Goal: Transaction & Acquisition: Purchase product/service

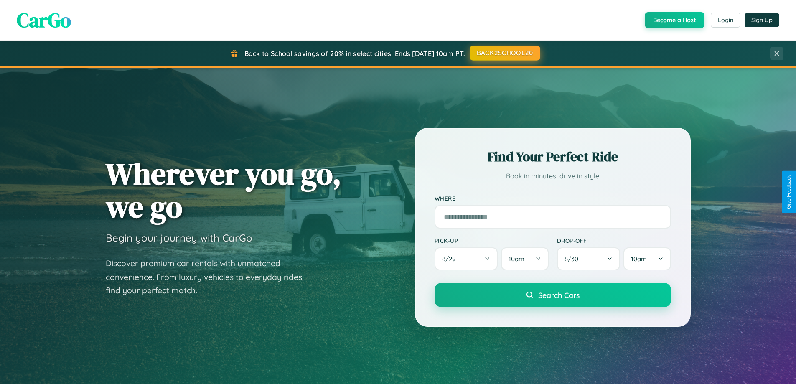
click at [504, 53] on button "BACK2SCHOOL20" at bounding box center [505, 53] width 71 height 15
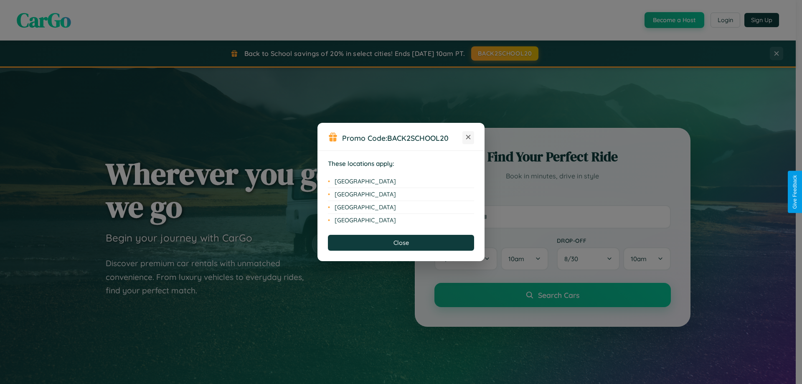
click at [468, 137] on icon at bounding box center [468, 137] width 5 height 5
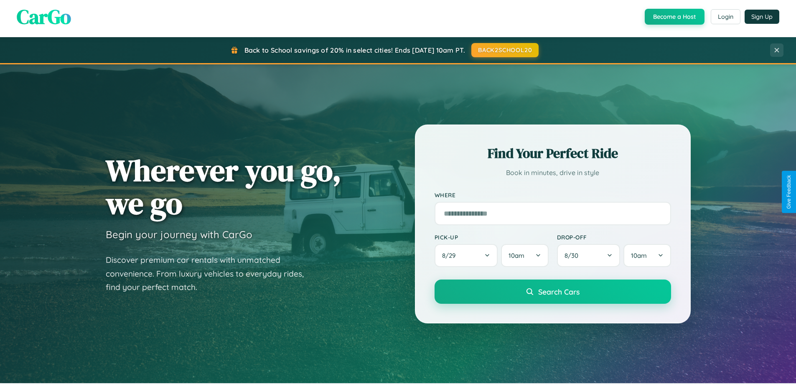
scroll to position [360, 0]
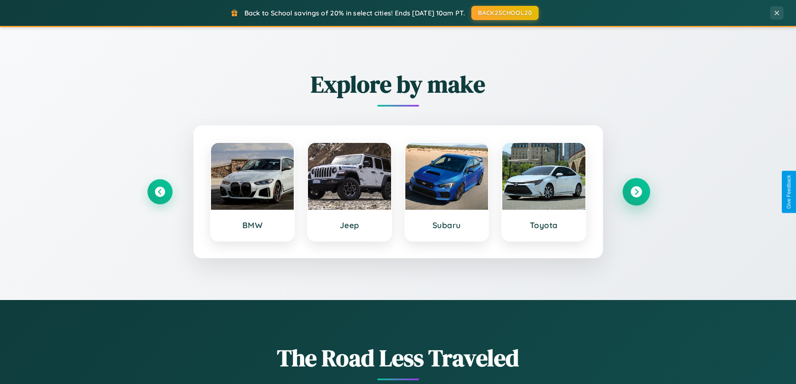
click at [636, 192] on icon at bounding box center [635, 191] width 11 height 11
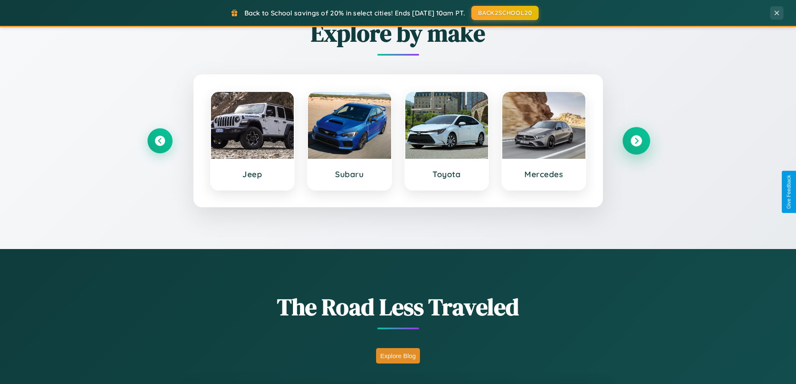
scroll to position [1608, 0]
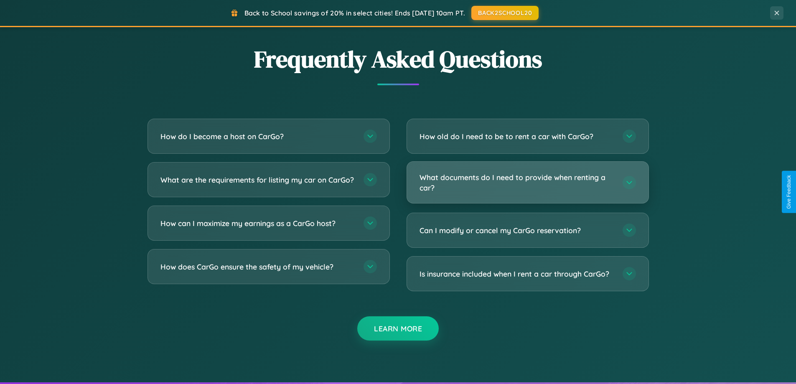
click at [527, 182] on h3 "What documents do I need to provide when renting a car?" at bounding box center [516, 182] width 195 height 20
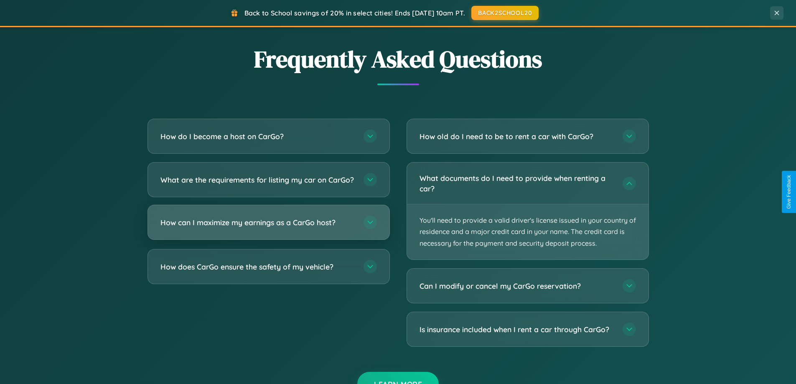
click at [268, 228] on h3 "How can I maximize my earnings as a CarGo host?" at bounding box center [257, 222] width 195 height 10
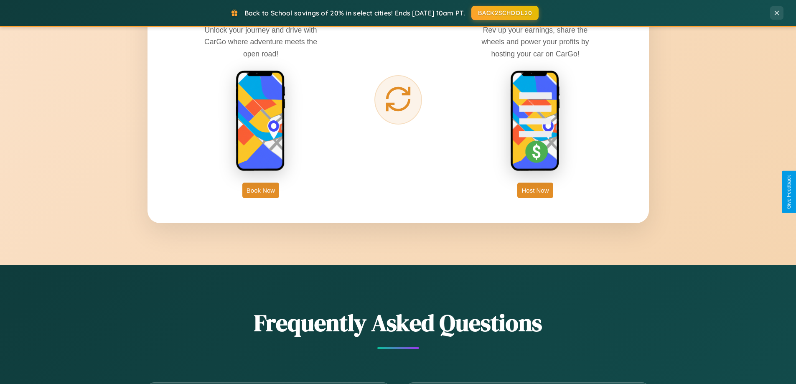
scroll to position [1342, 0]
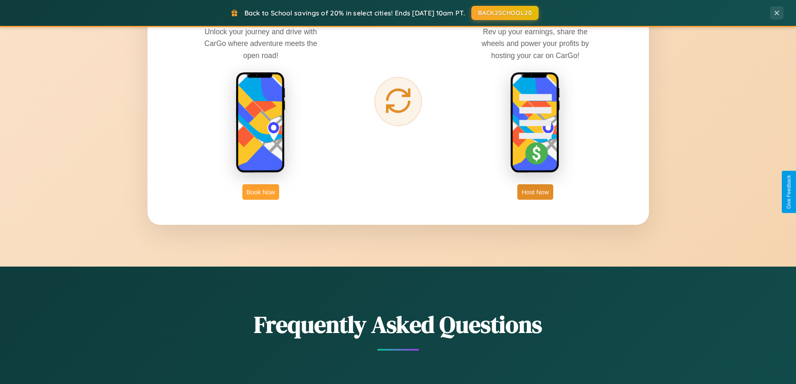
click at [261, 192] on button "Book Now" at bounding box center [260, 191] width 37 height 15
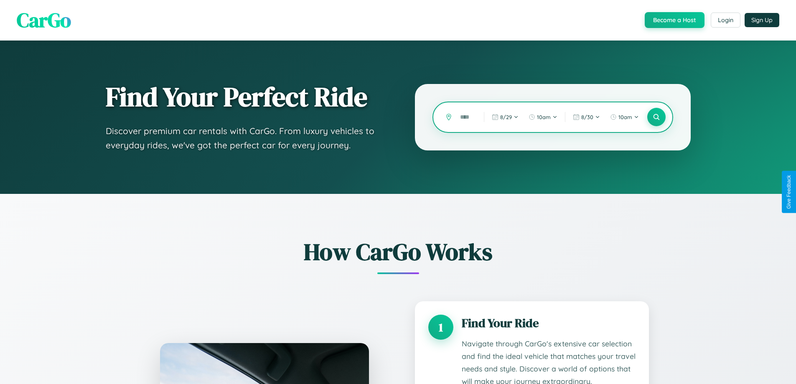
click at [466, 117] on input "text" at bounding box center [466, 117] width 20 height 15
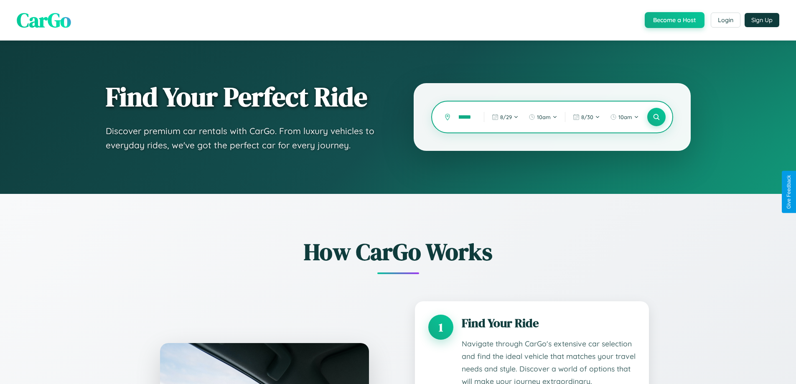
scroll to position [0, 18]
type input "*********"
click at [656, 117] on icon at bounding box center [656, 117] width 8 height 8
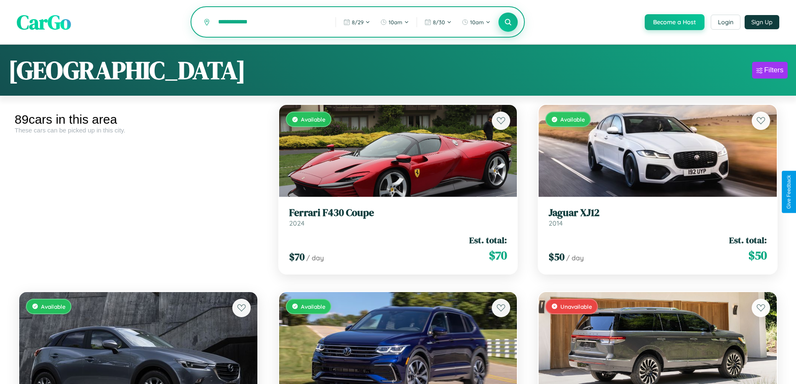
type input "**********"
click at [508, 23] on icon at bounding box center [508, 22] width 8 height 8
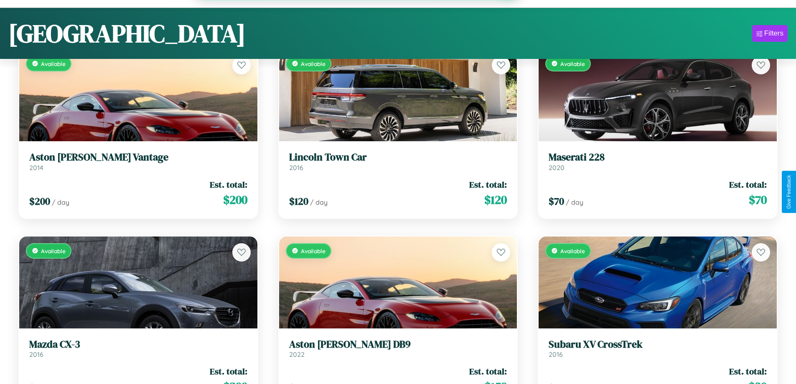
scroll to position [3672, 0]
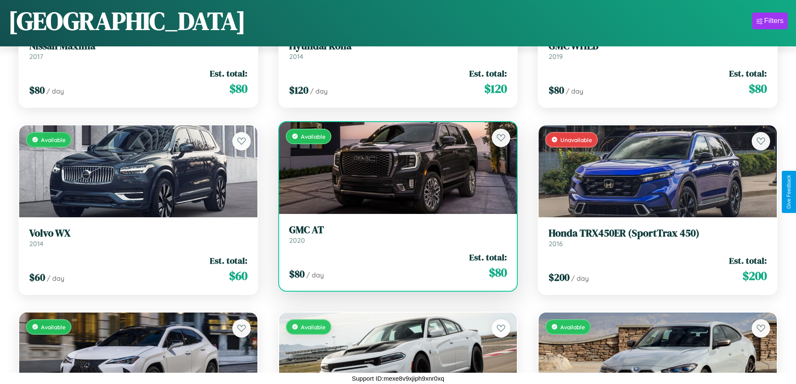
click at [394, 234] on h3 "GMC AT" at bounding box center [398, 230] width 218 height 12
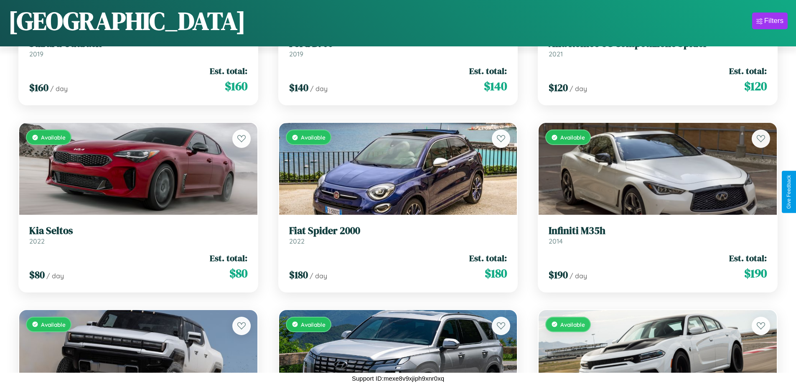
scroll to position [1614, 0]
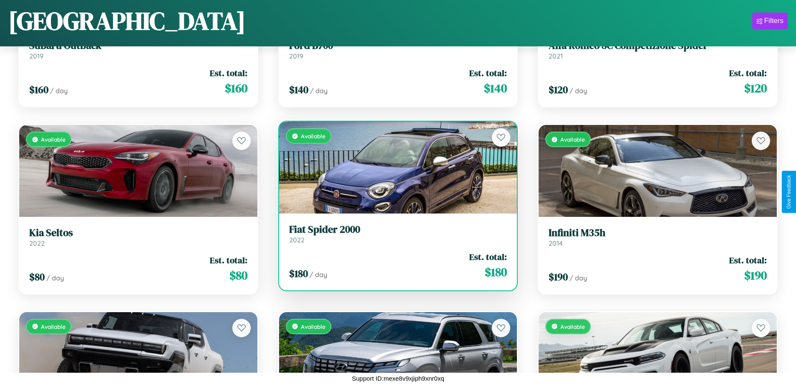
click at [394, 234] on h3 "Fiat Spider 2000" at bounding box center [398, 230] width 218 height 12
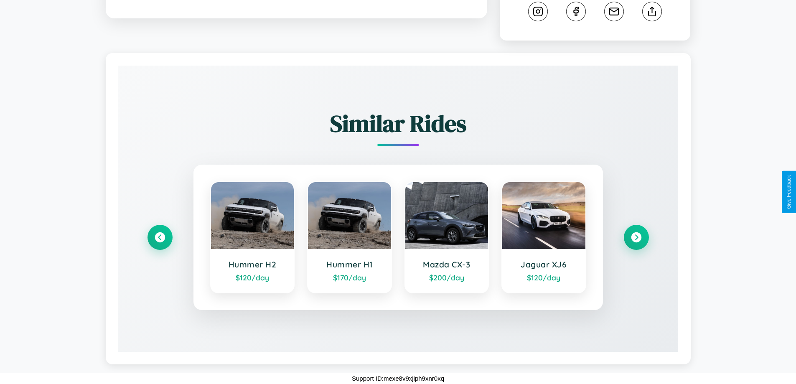
scroll to position [463, 0]
click at [636, 237] on icon at bounding box center [635, 237] width 11 height 11
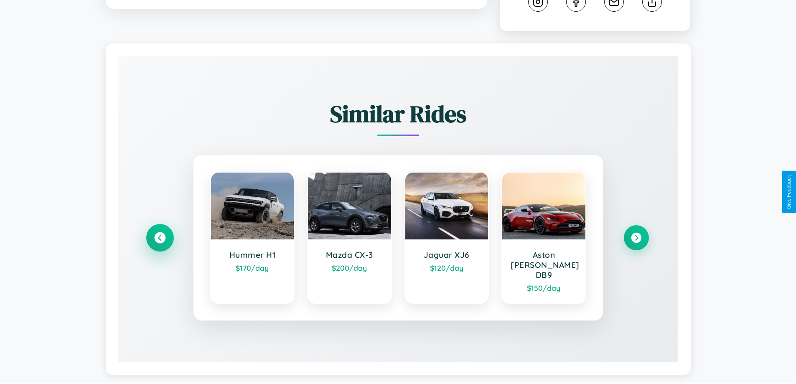
click at [160, 242] on icon at bounding box center [159, 237] width 11 height 11
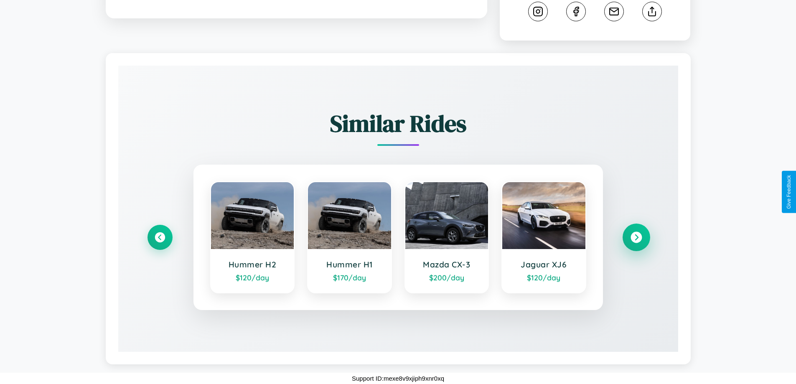
click at [636, 237] on icon at bounding box center [635, 237] width 11 height 11
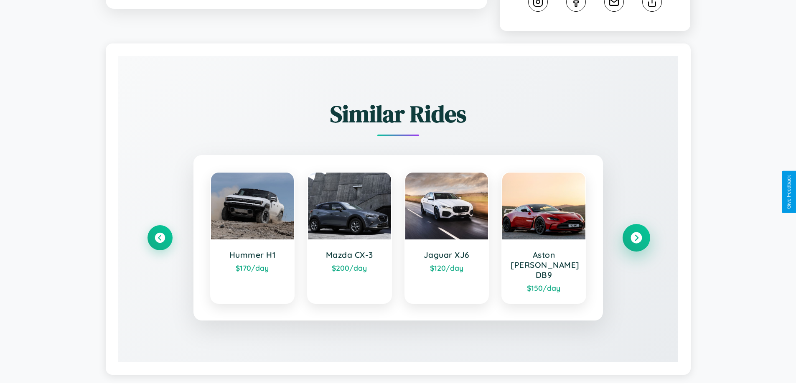
click at [636, 242] on icon at bounding box center [635, 237] width 11 height 11
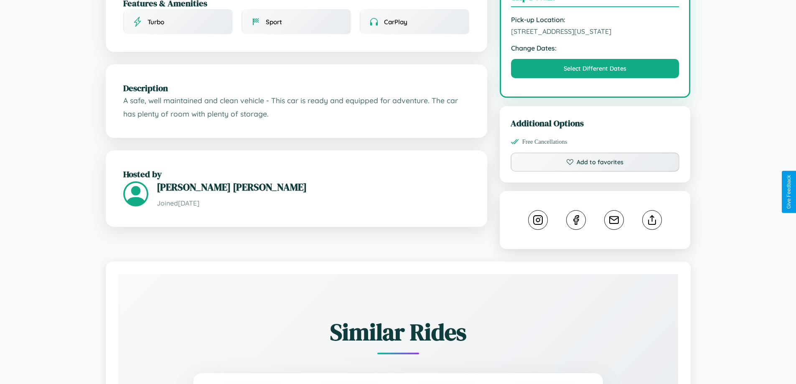
scroll to position [225, 0]
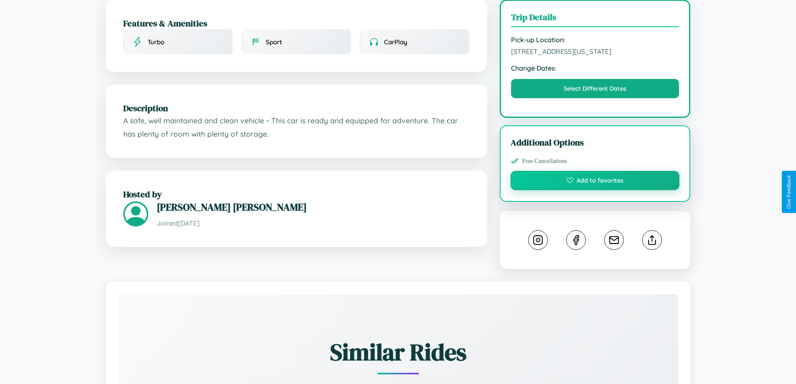
click at [595, 190] on button "Add to favorites" at bounding box center [595, 180] width 169 height 19
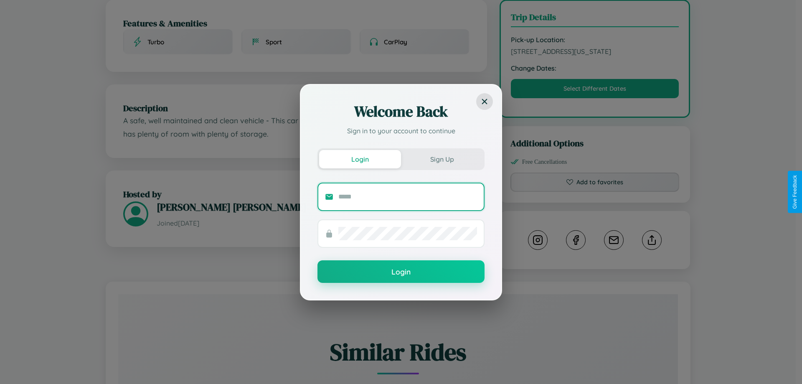
click at [408, 196] on input "text" at bounding box center [407, 196] width 139 height 13
type input "**********"
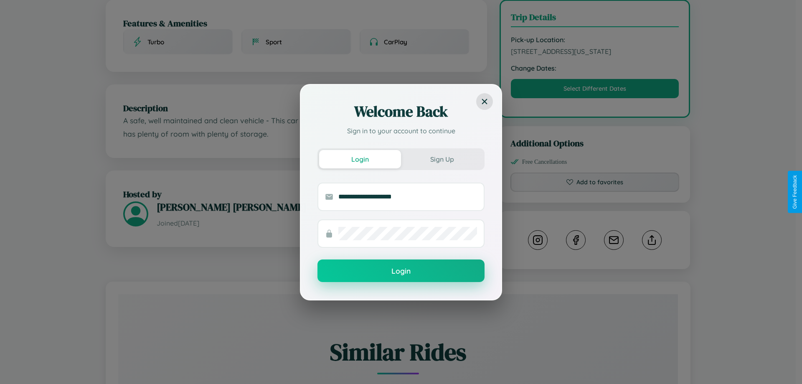
click at [401, 271] on button "Login" at bounding box center [400, 270] width 167 height 23
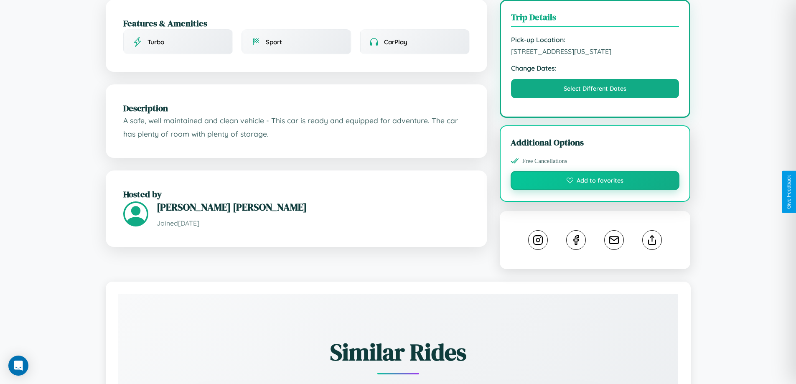
click at [595, 190] on button "Add to favorites" at bounding box center [595, 180] width 169 height 19
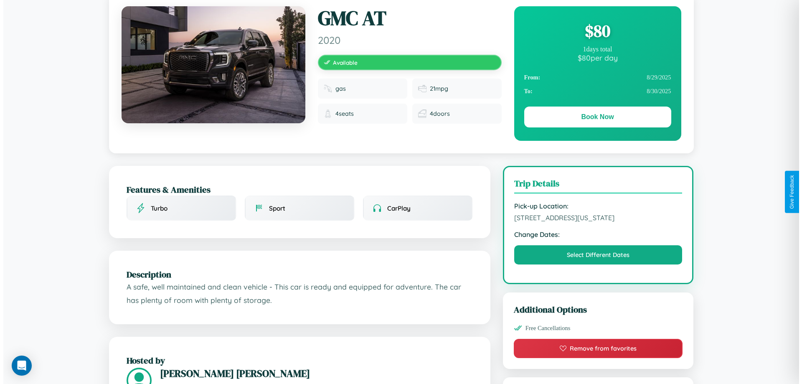
scroll to position [0, 0]
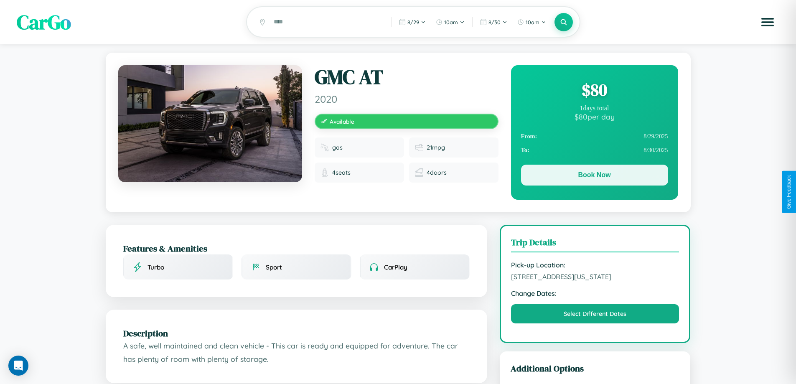
click at [594, 176] on button "Book Now" at bounding box center [594, 175] width 147 height 21
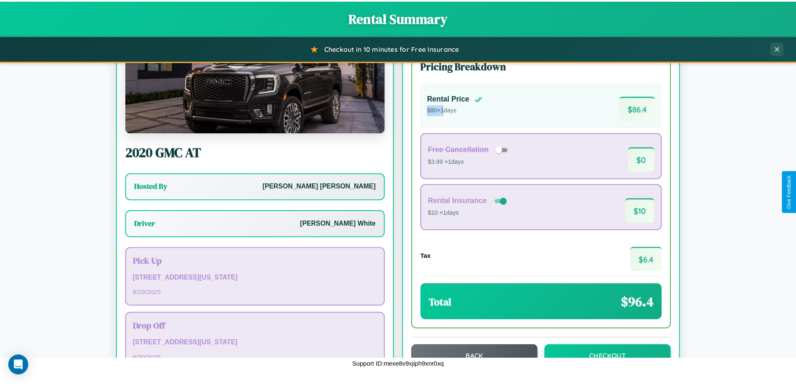
scroll to position [60, 0]
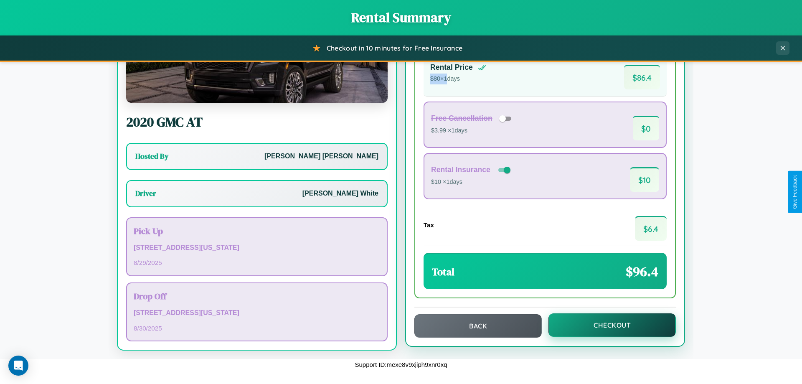
click at [607, 325] on button "Checkout" at bounding box center [612, 324] width 127 height 23
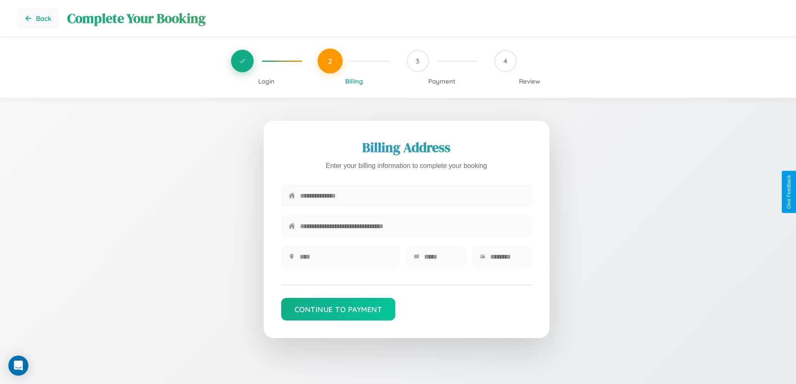
click at [412, 197] on input "text" at bounding box center [412, 195] width 224 height 20
type input "**********"
click at [345, 259] on input "text" at bounding box center [346, 256] width 93 height 20
type input "********"
click at [441, 259] on input "text" at bounding box center [441, 256] width 34 height 20
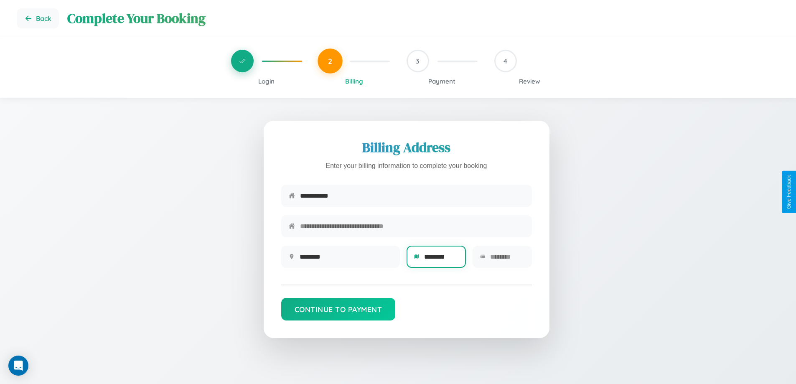
type input "********"
click at [507, 259] on input "text" at bounding box center [507, 256] width 34 height 20
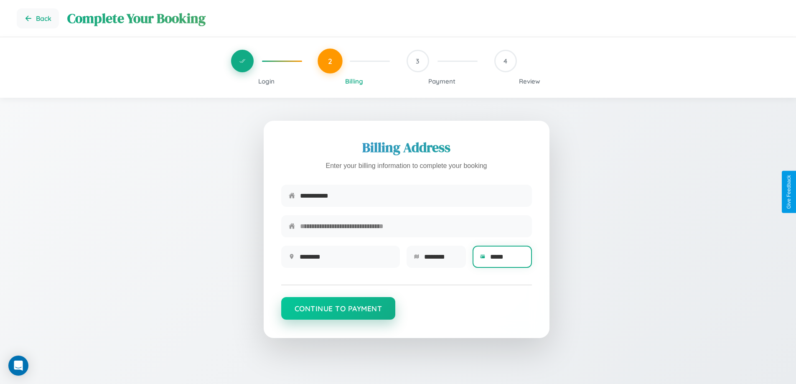
type input "*****"
click at [338, 312] on button "Continue to Payment" at bounding box center [338, 308] width 114 height 23
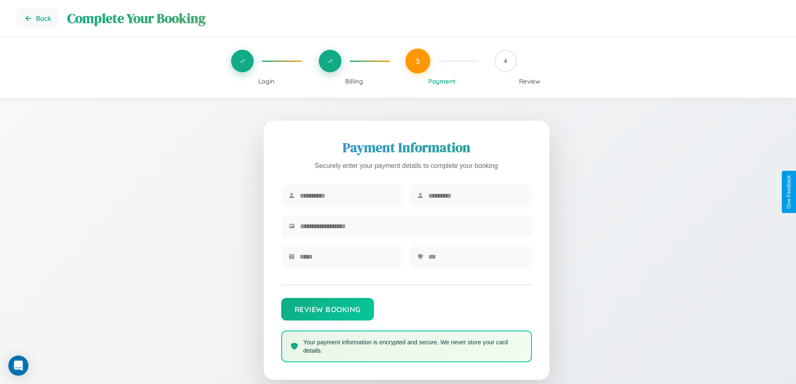
click at [347, 196] on input "text" at bounding box center [348, 195] width 96 height 20
type input "****"
click at [476, 196] on input "text" at bounding box center [476, 195] width 96 height 20
type input "*****"
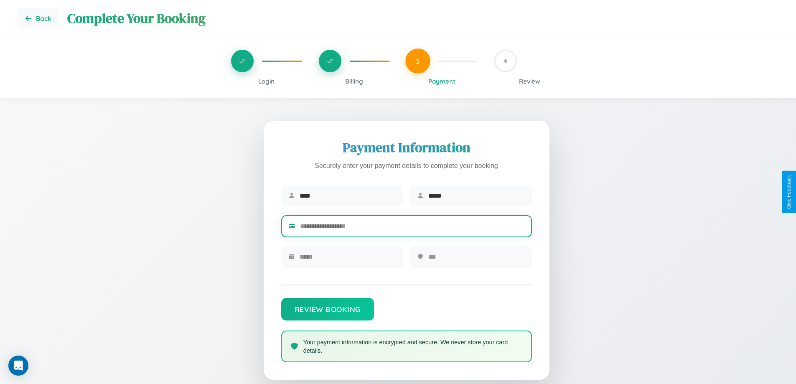
click at [412, 228] on input "text" at bounding box center [412, 226] width 224 height 20
type input "**********"
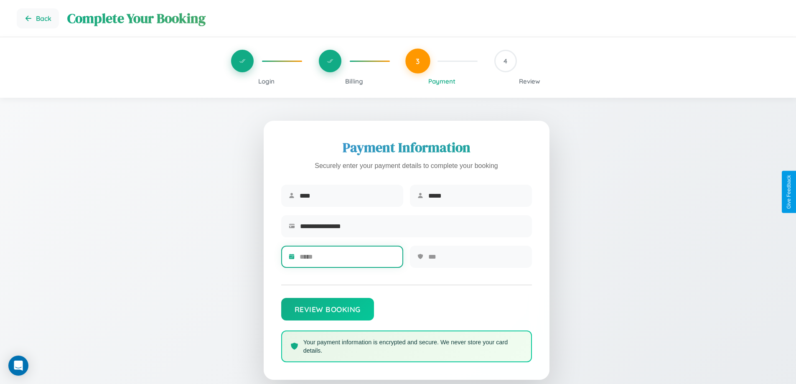
click at [347, 259] on input "text" at bounding box center [348, 256] width 96 height 20
type input "*****"
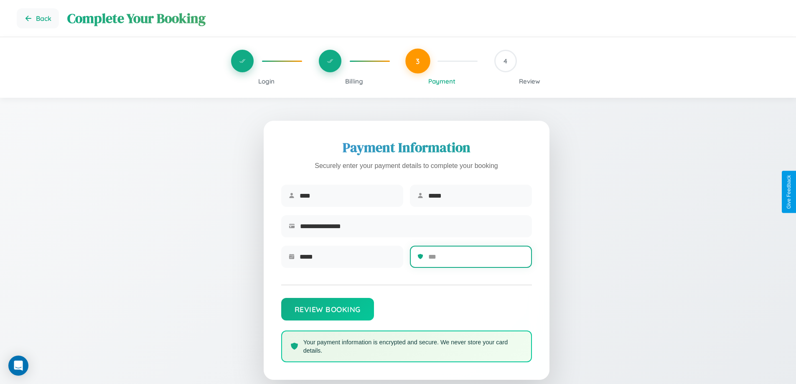
click at [476, 259] on input "text" at bounding box center [476, 256] width 96 height 20
type input "***"
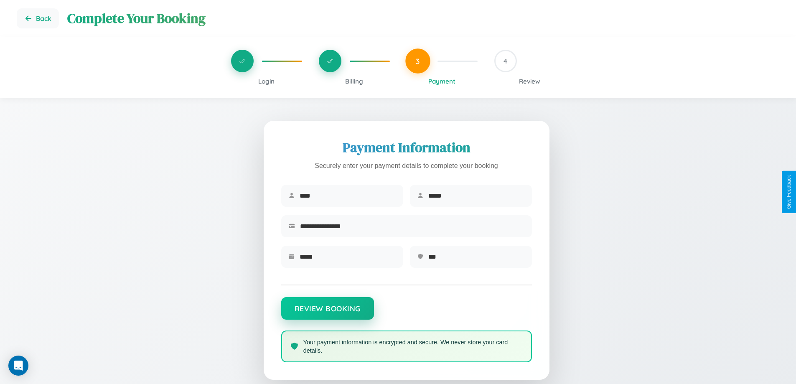
click at [327, 312] on button "Review Booking" at bounding box center [327, 308] width 93 height 23
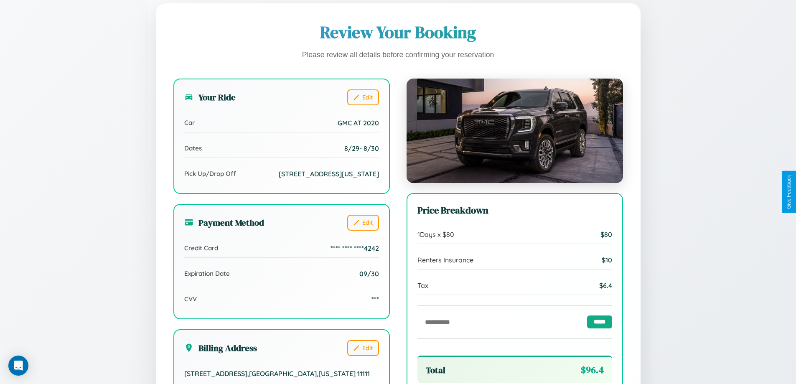
scroll to position [230, 0]
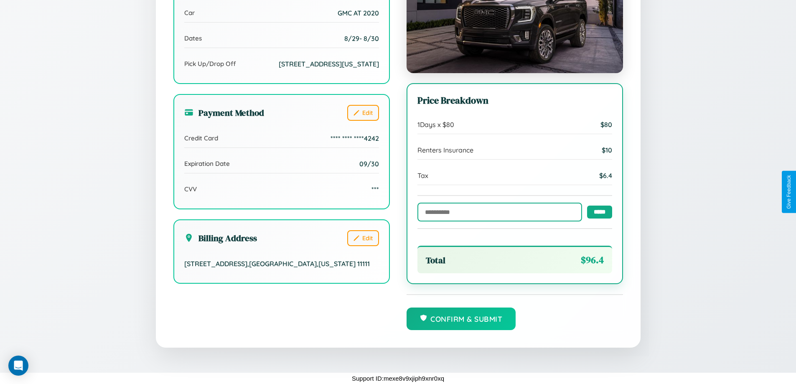
click at [497, 211] on input "text" at bounding box center [499, 212] width 165 height 19
type input "**********"
click at [597, 211] on input "*****" at bounding box center [599, 211] width 25 height 13
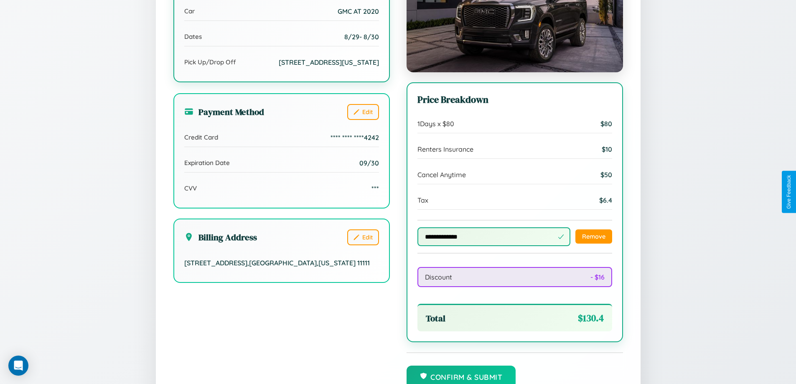
scroll to position [0, 0]
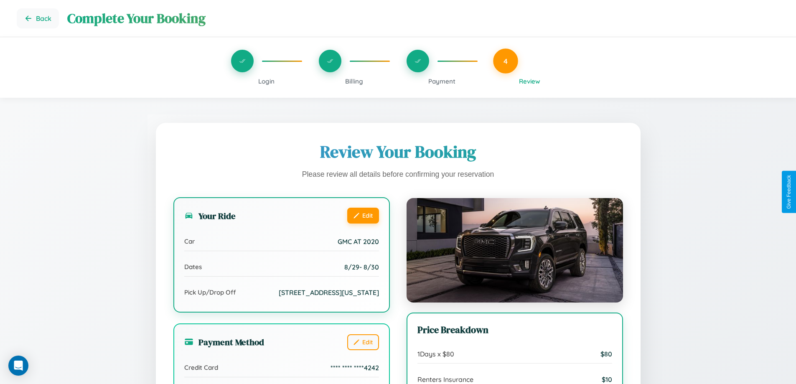
click at [363, 216] on button "Edit" at bounding box center [363, 216] width 32 height 16
click at [363, 215] on button "Edit" at bounding box center [363, 216] width 32 height 16
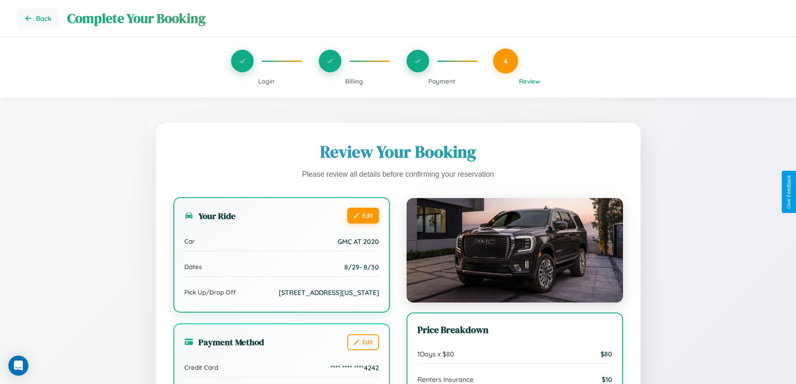
click at [363, 215] on button "Edit" at bounding box center [363, 216] width 32 height 16
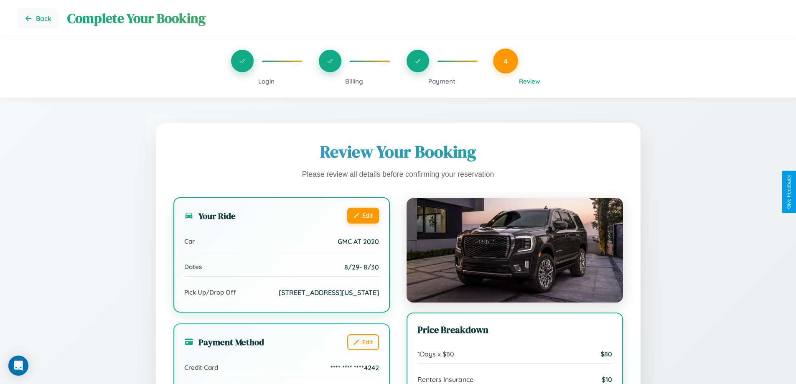
click at [363, 215] on button "Edit" at bounding box center [363, 216] width 32 height 16
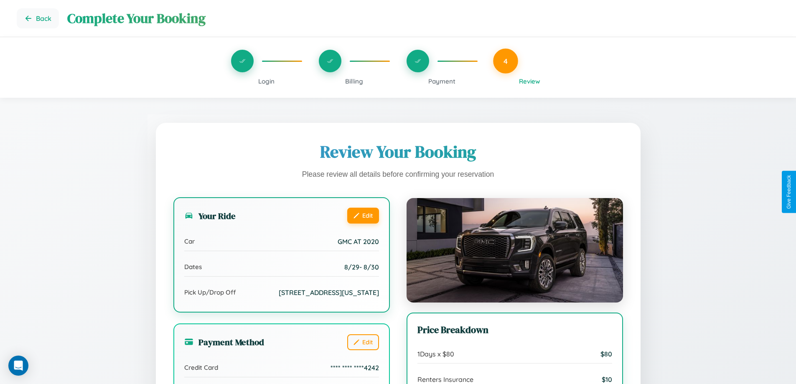
click at [363, 215] on button "Edit" at bounding box center [363, 216] width 32 height 16
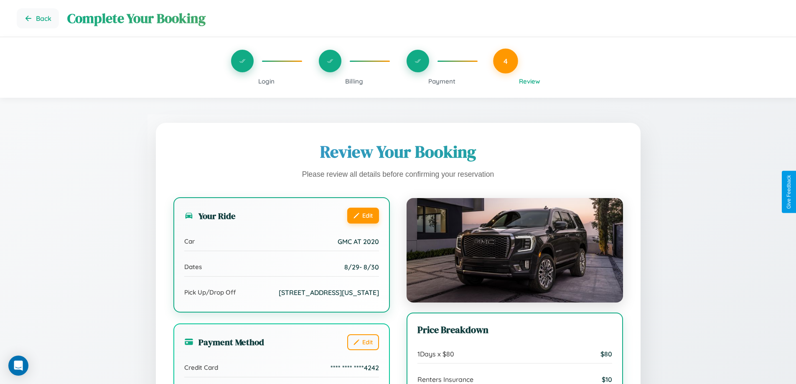
click at [363, 215] on button "Edit" at bounding box center [363, 216] width 32 height 16
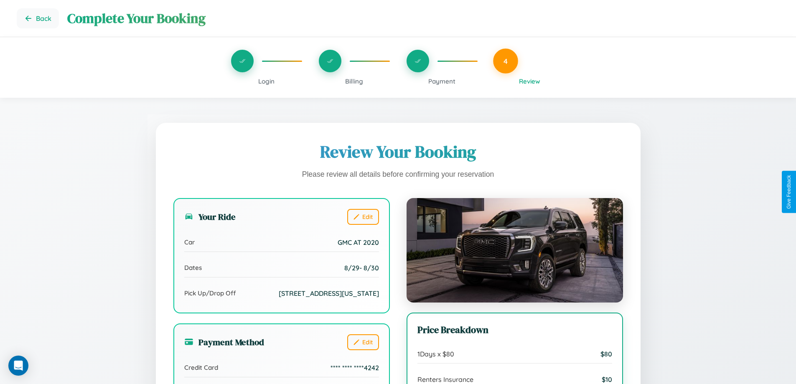
click at [354, 81] on span "Billing" at bounding box center [354, 81] width 18 height 8
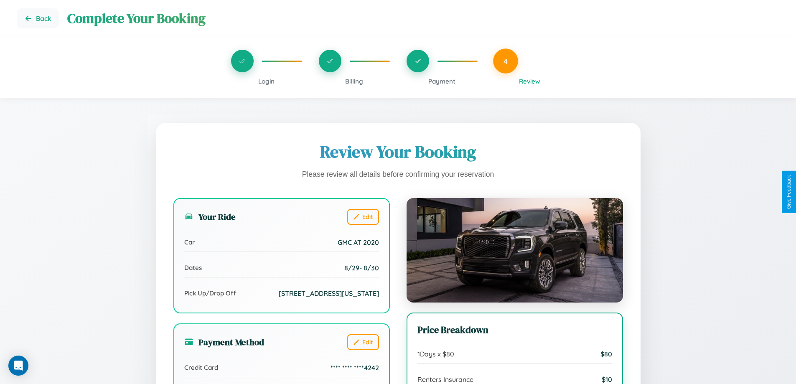
click at [354, 81] on span "Billing" at bounding box center [354, 81] width 18 height 8
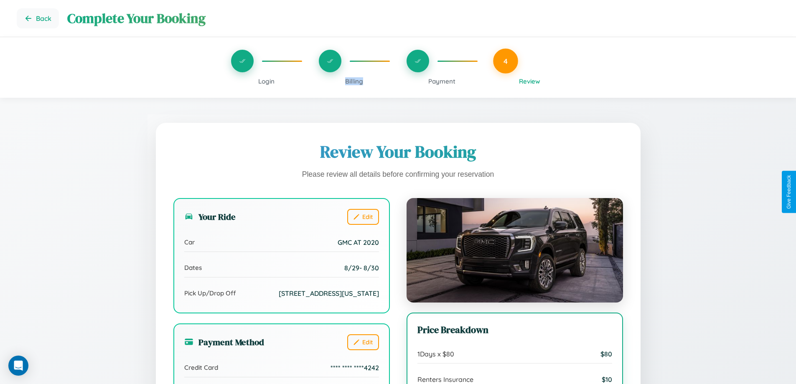
click at [354, 81] on span "Billing" at bounding box center [354, 81] width 18 height 8
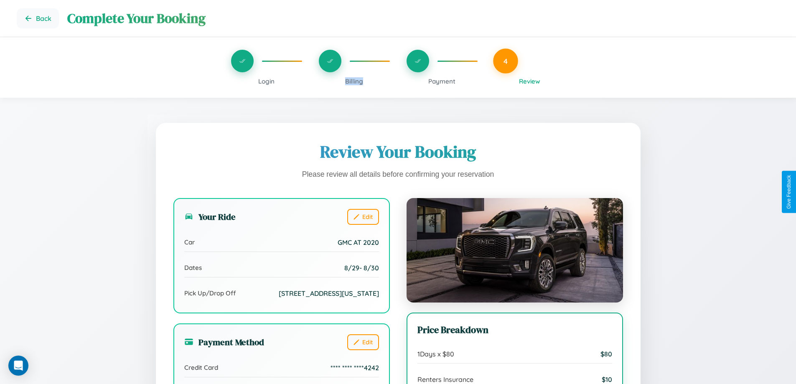
click at [354, 81] on span "Billing" at bounding box center [354, 81] width 18 height 8
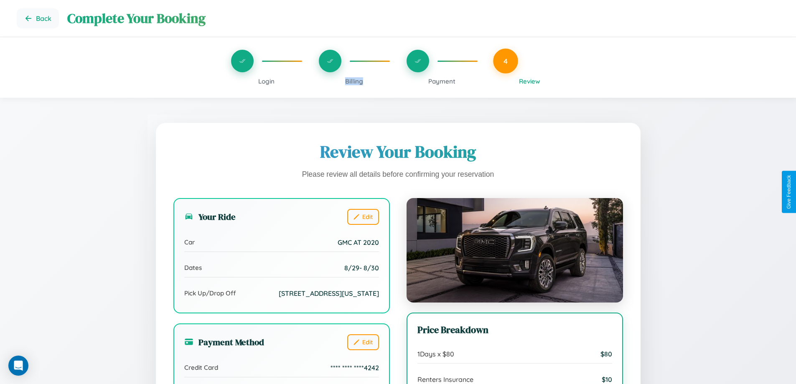
click at [354, 81] on span "Billing" at bounding box center [354, 81] width 18 height 8
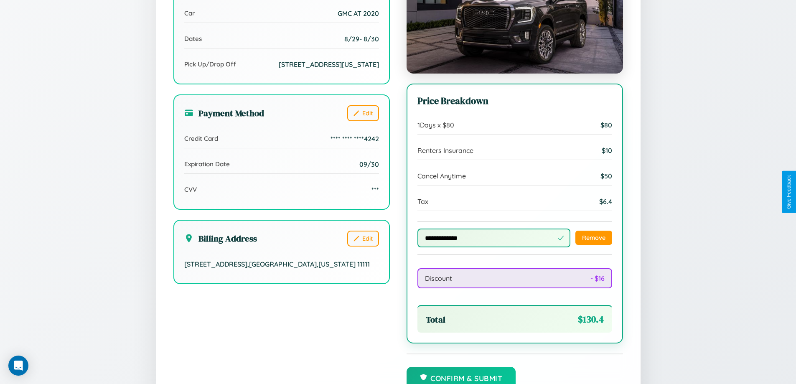
scroll to position [289, 0]
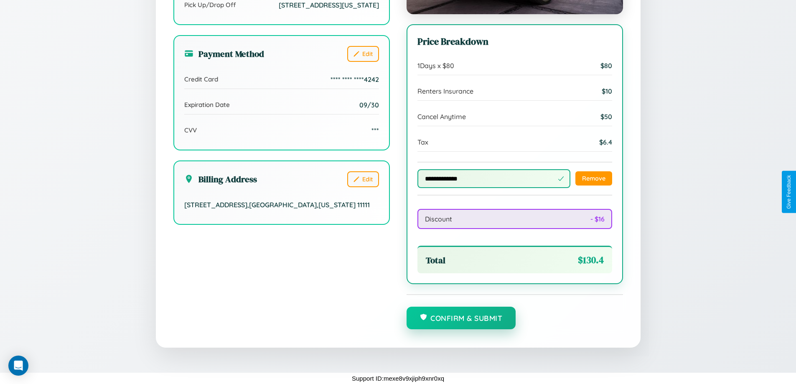
click at [461, 318] on button "Confirm & Submit" at bounding box center [460, 318] width 109 height 23
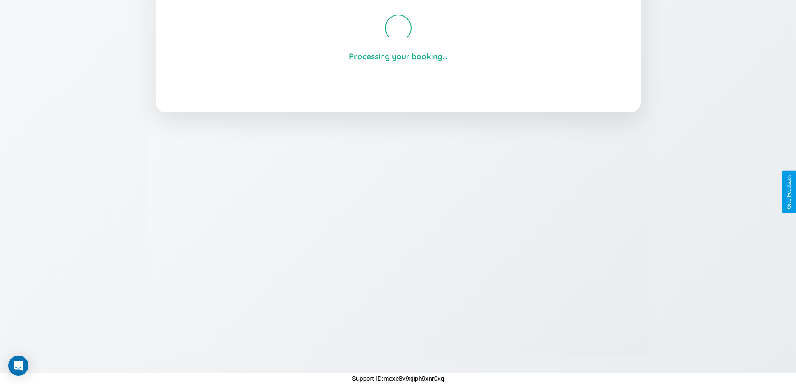
scroll to position [159, 0]
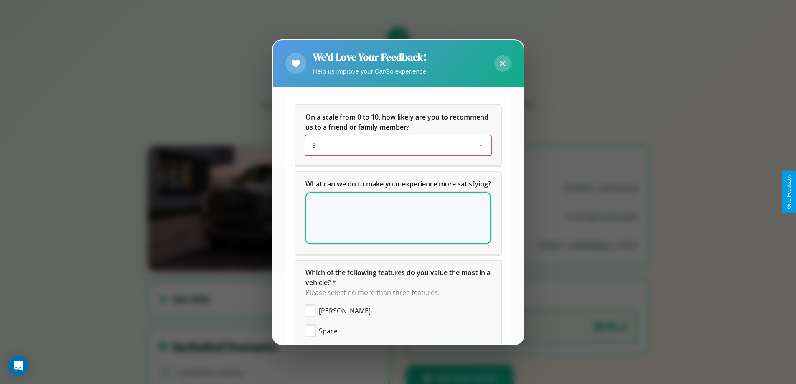
click at [395, 145] on div "9" at bounding box center [391, 145] width 159 height 10
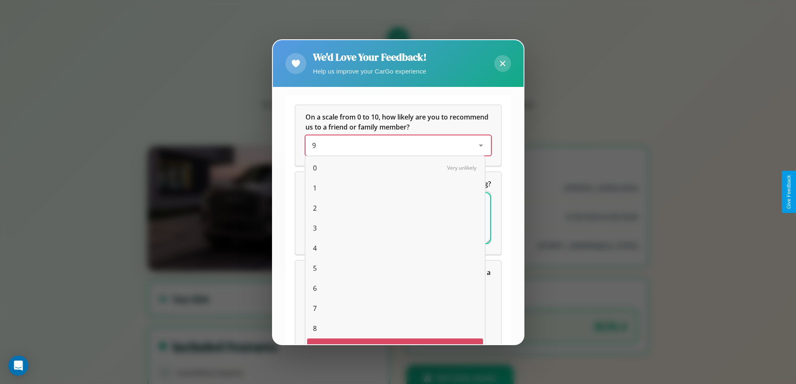
scroll to position [15, 34]
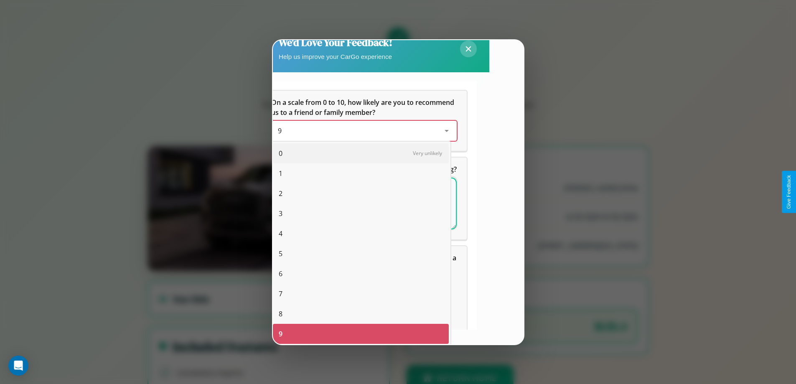
click at [280, 234] on span "4" at bounding box center [281, 234] width 4 height 10
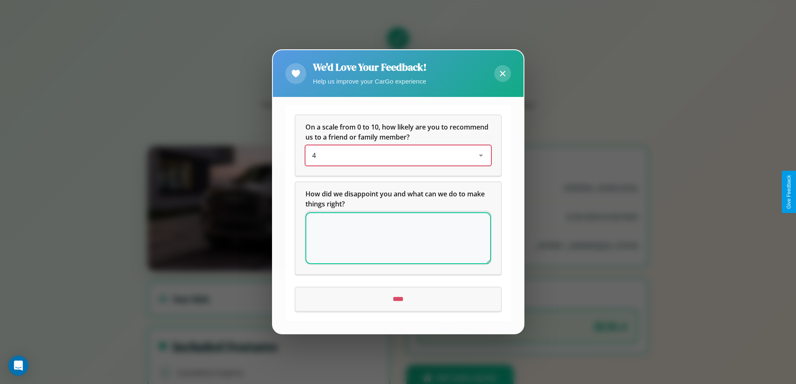
scroll to position [0, 0]
click at [502, 74] on icon at bounding box center [502, 73] width 5 height 5
